Goal: Navigation & Orientation: Find specific page/section

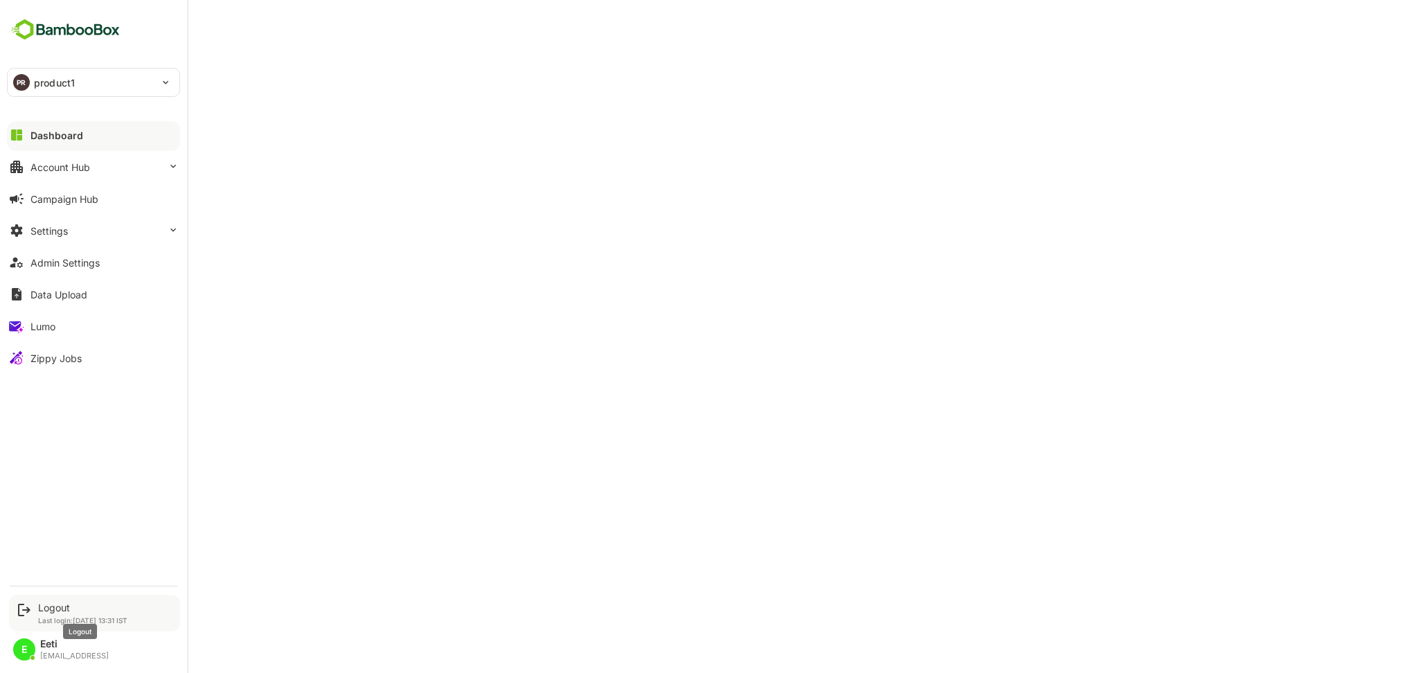
click at [40, 610] on div "Logout" at bounding box center [82, 608] width 89 height 12
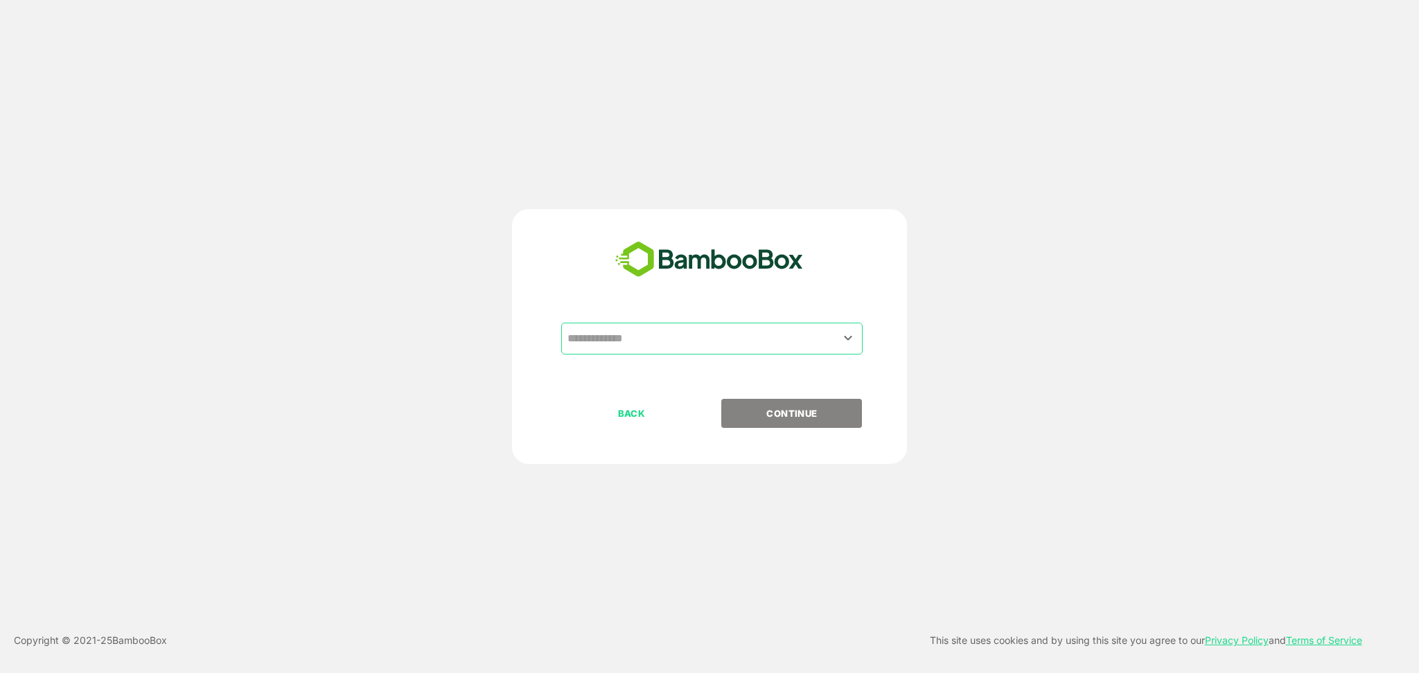
click at [691, 338] on input "text" at bounding box center [712, 339] width 296 height 26
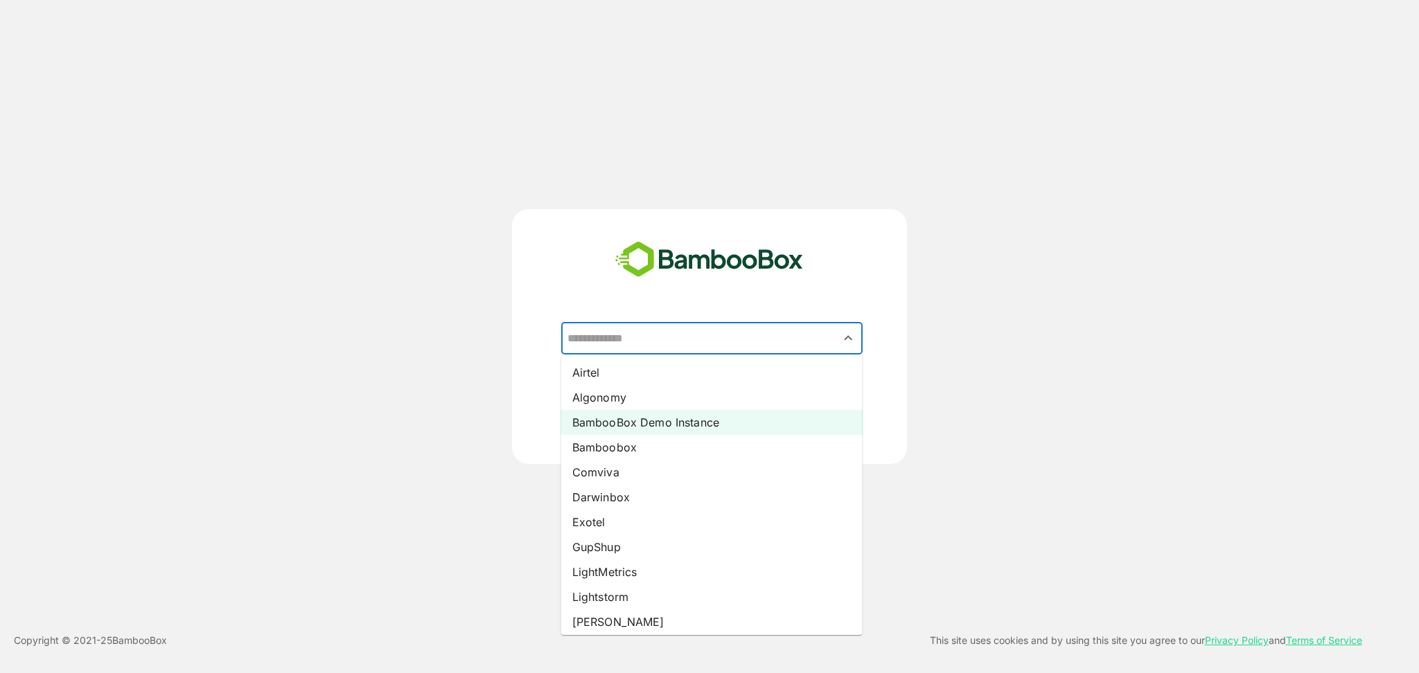
click at [615, 416] on li "BambooBox Demo Instance" at bounding box center [711, 422] width 301 height 25
type input "**********"
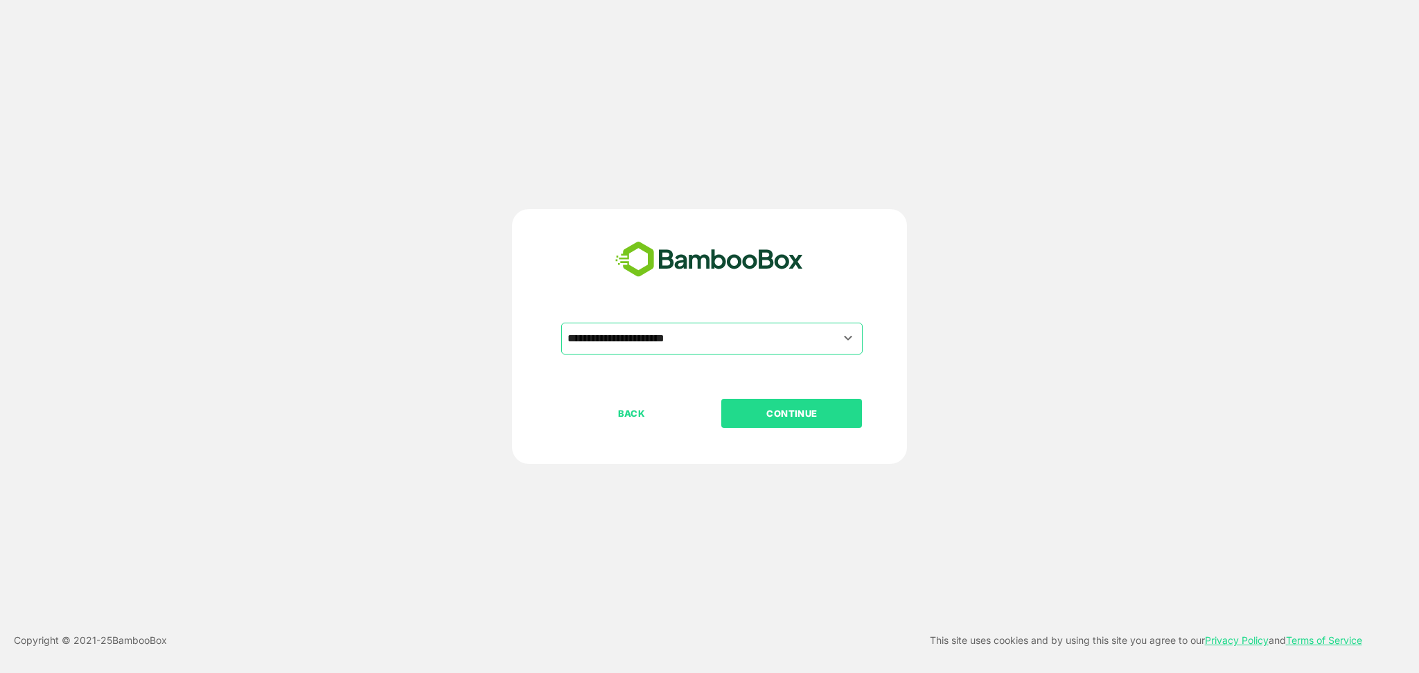
click at [809, 418] on p "CONTINUE" at bounding box center [792, 413] width 139 height 15
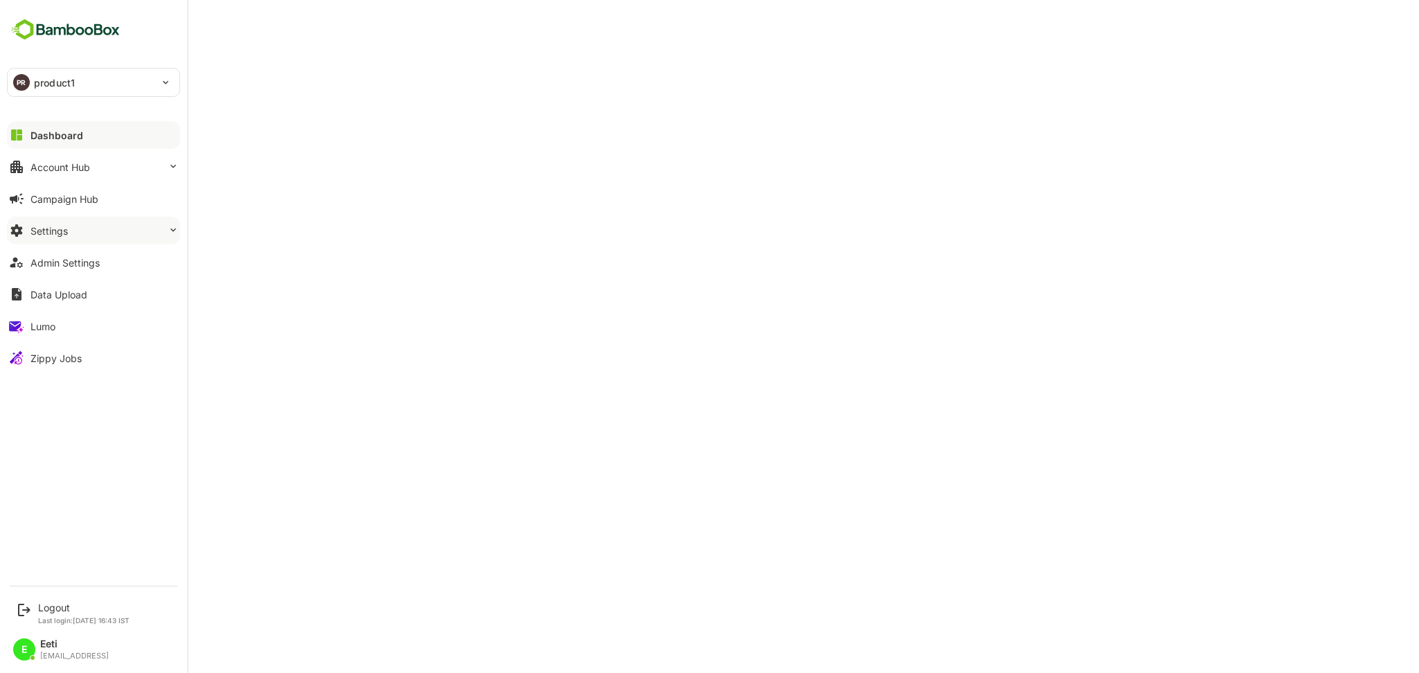
click at [78, 232] on button "Settings" at bounding box center [93, 231] width 173 height 28
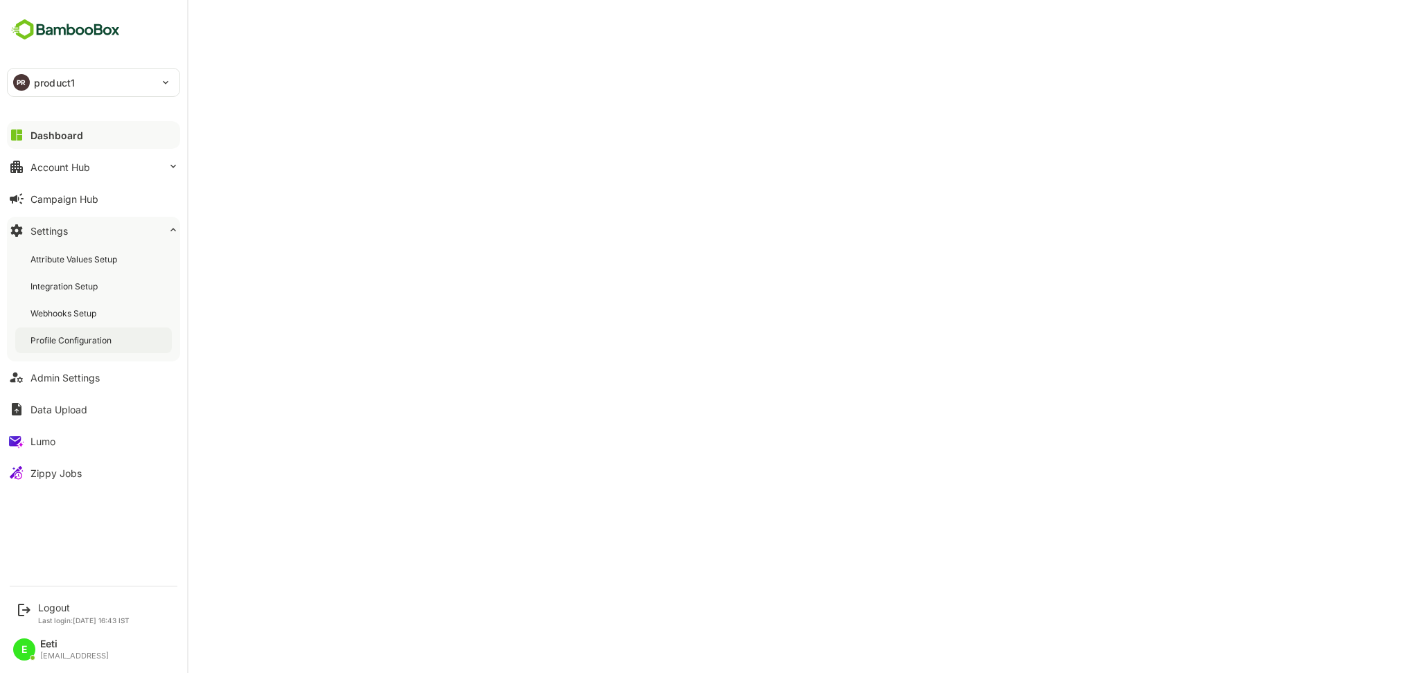
click at [64, 335] on div "Profile Configuration" at bounding box center [72, 341] width 84 height 12
click at [73, 383] on button "Admin Settings" at bounding box center [93, 378] width 173 height 28
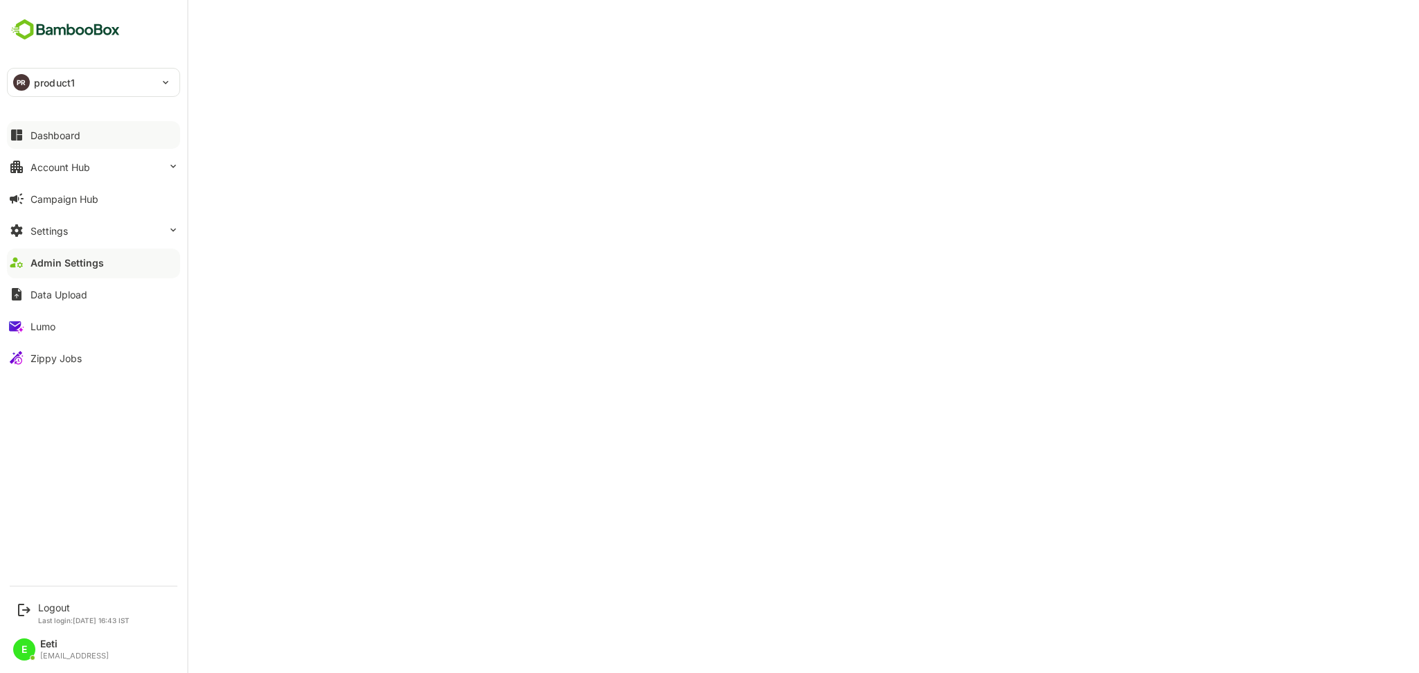
click at [48, 139] on div "Dashboard" at bounding box center [55, 136] width 50 height 12
click at [82, 259] on div "Admin Settings" at bounding box center [64, 263] width 69 height 12
click at [80, 134] on button "Dashboard" at bounding box center [93, 135] width 173 height 28
